Goal: Task Accomplishment & Management: Use online tool/utility

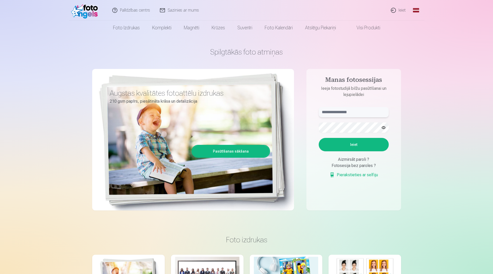
click at [327, 111] on input "text" at bounding box center [353, 112] width 70 height 10
click at [338, 142] on button "Ieiet" at bounding box center [353, 144] width 70 height 13
click at [344, 111] on input "******" at bounding box center [353, 112] width 70 height 10
type input "**********"
click at [343, 143] on button "Ieiet" at bounding box center [353, 144] width 70 height 13
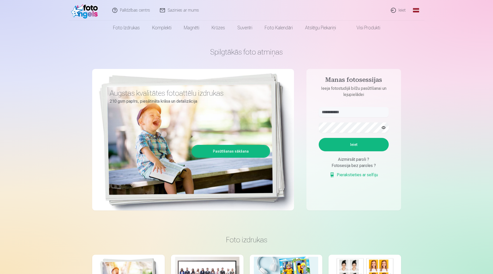
click at [383, 127] on button "button" at bounding box center [383, 128] width 10 height 10
click at [365, 145] on button "Ieiet" at bounding box center [353, 144] width 70 height 13
click at [337, 145] on button "Ieiet" at bounding box center [353, 144] width 70 height 13
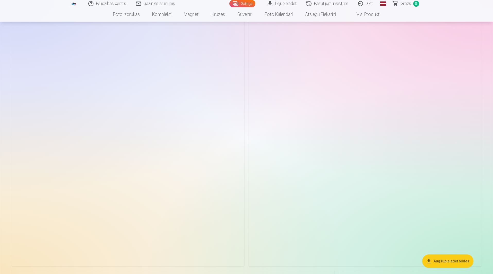
scroll to position [1003, 0]
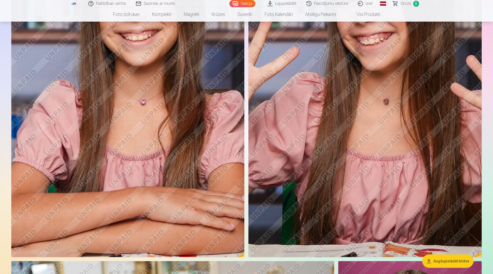
click at [459, 263] on button "Augšupielādēt bildes" at bounding box center [447, 260] width 51 height 13
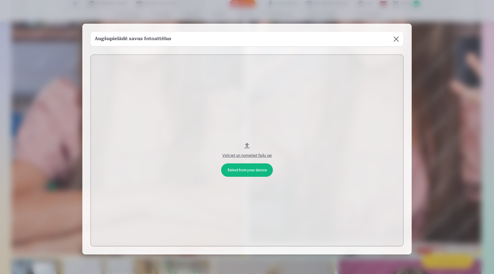
click at [395, 39] on button at bounding box center [396, 39] width 14 height 14
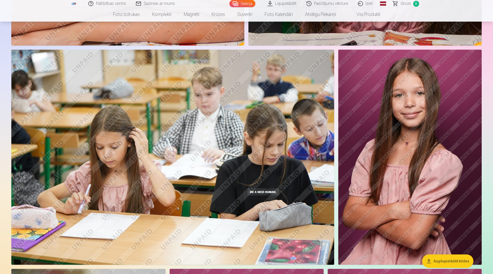
scroll to position [1209, 0]
